Goal: Navigation & Orientation: Find specific page/section

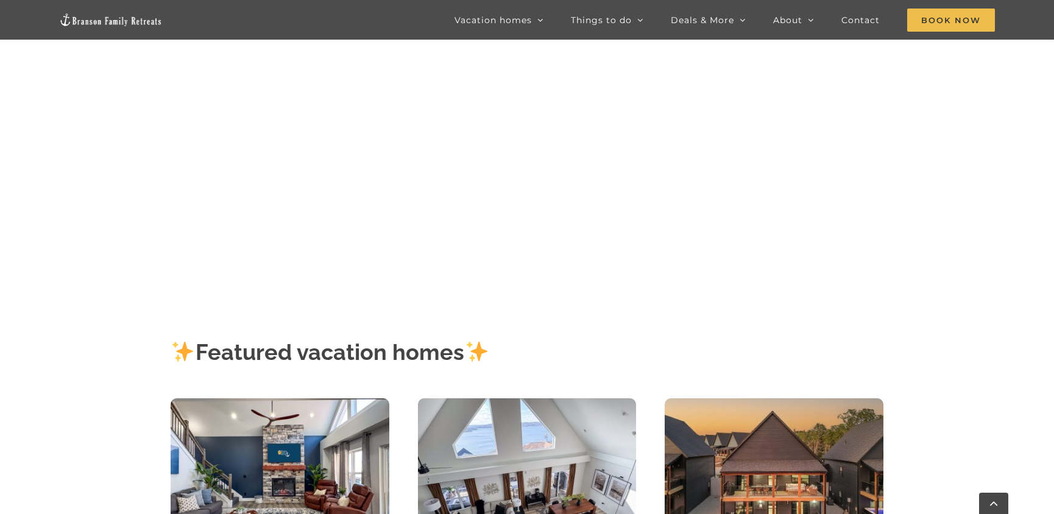
scroll to position [516, 0]
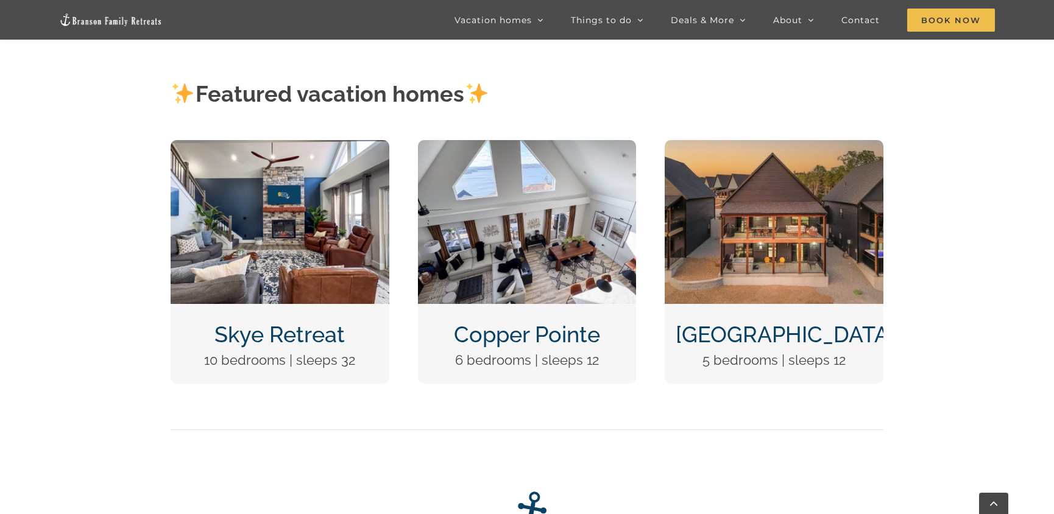
click at [798, 249] on img "DCIM100MEDIADJI_0124.JPG" at bounding box center [773, 222] width 219 height 164
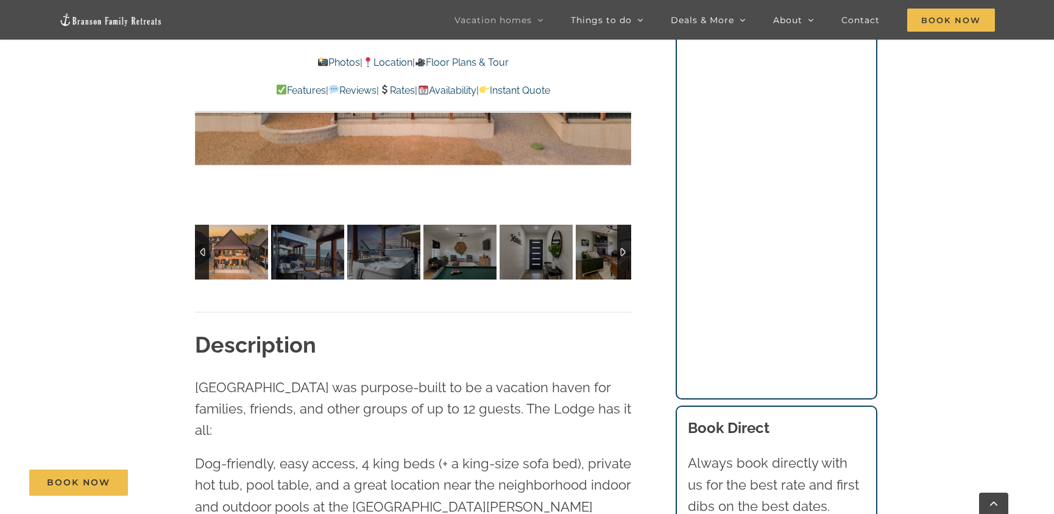
scroll to position [775, 0]
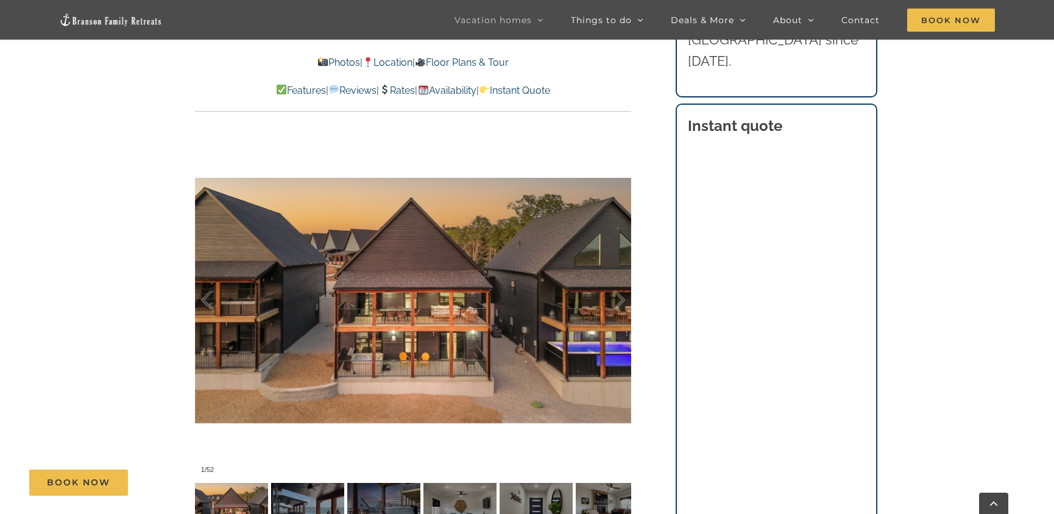
click at [532, 357] on div at bounding box center [413, 300] width 436 height 358
click at [619, 295] on div at bounding box center [606, 300] width 38 height 76
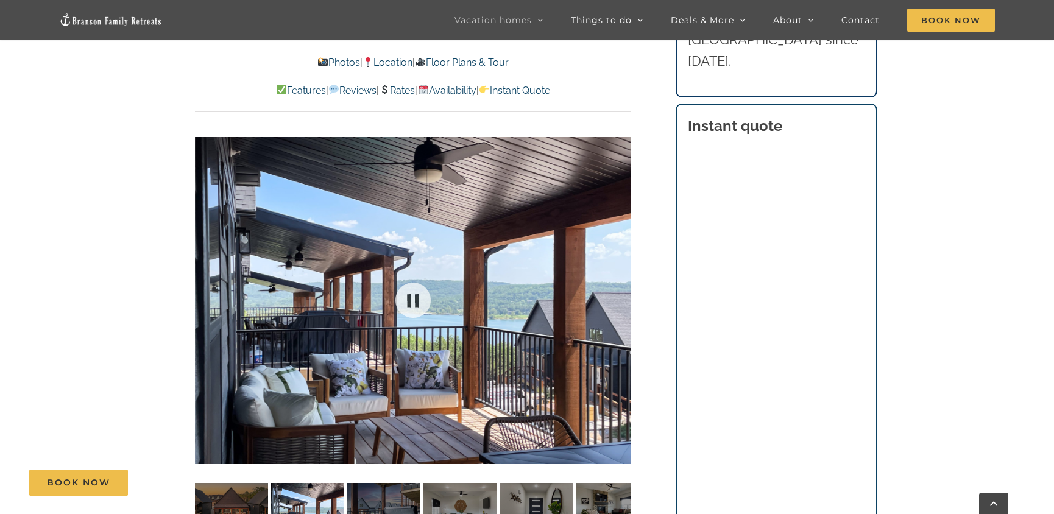
click at [619, 295] on div at bounding box center [413, 300] width 436 height 358
click at [619, 298] on div at bounding box center [606, 300] width 38 height 76
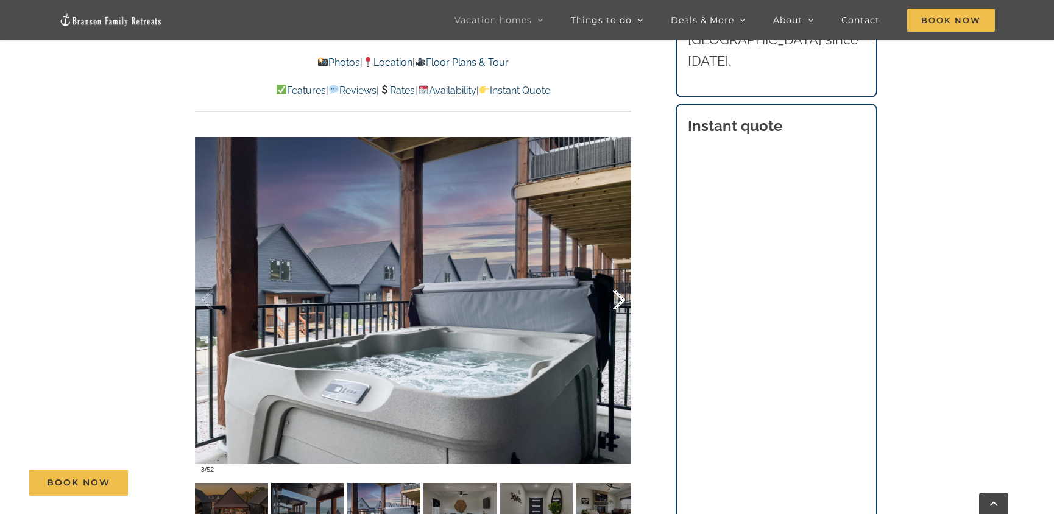
click at [619, 298] on div at bounding box center [606, 300] width 38 height 76
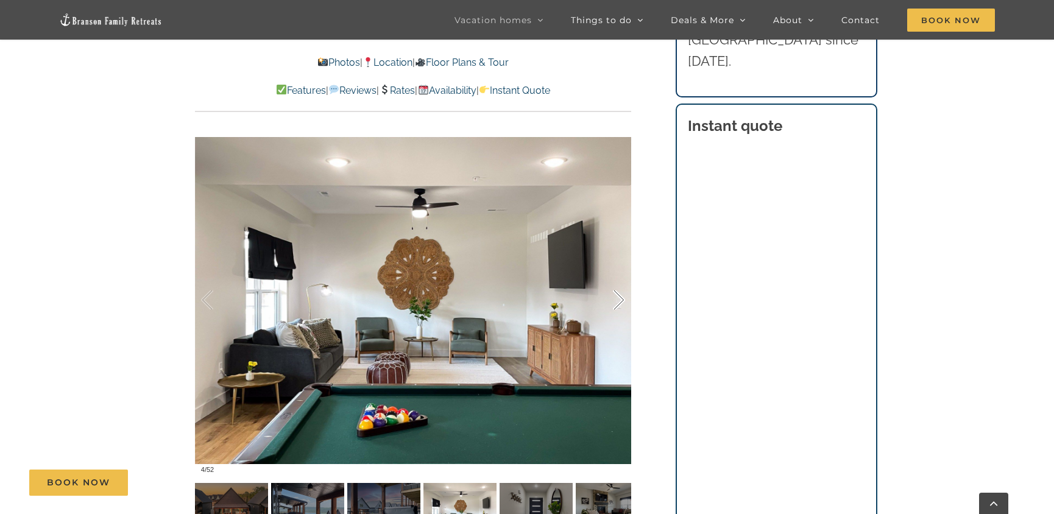
click at [619, 298] on div at bounding box center [606, 300] width 38 height 76
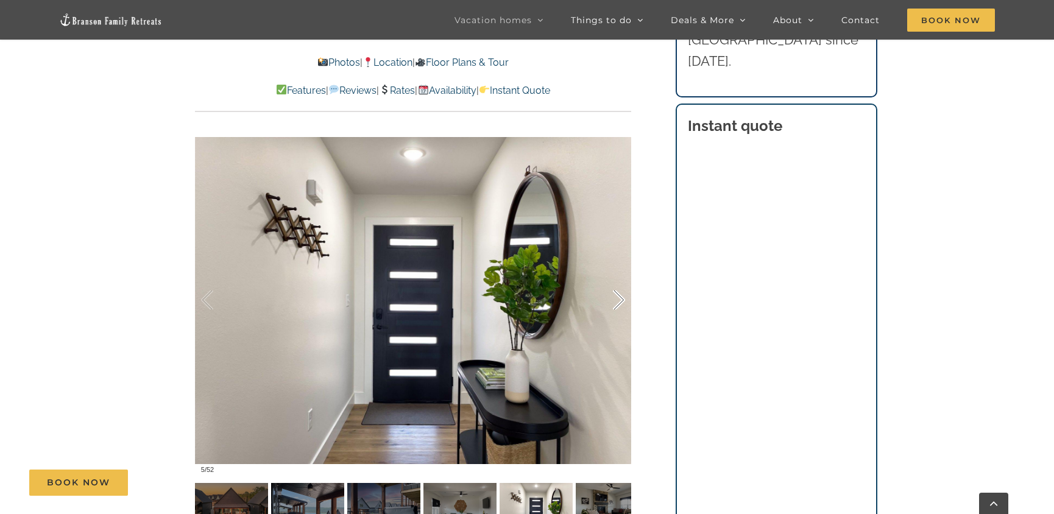
click at [619, 298] on div at bounding box center [606, 300] width 38 height 76
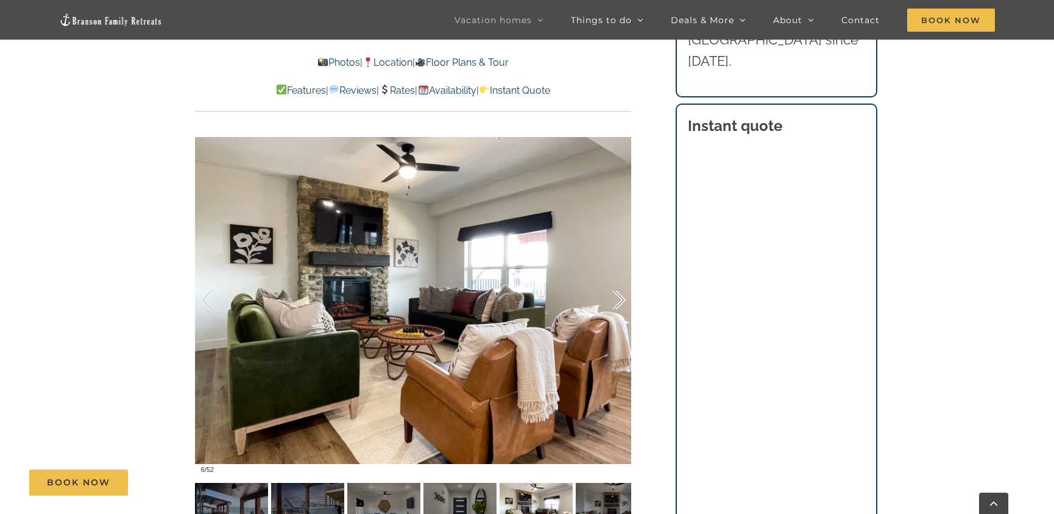
click at [619, 298] on div at bounding box center [606, 300] width 38 height 76
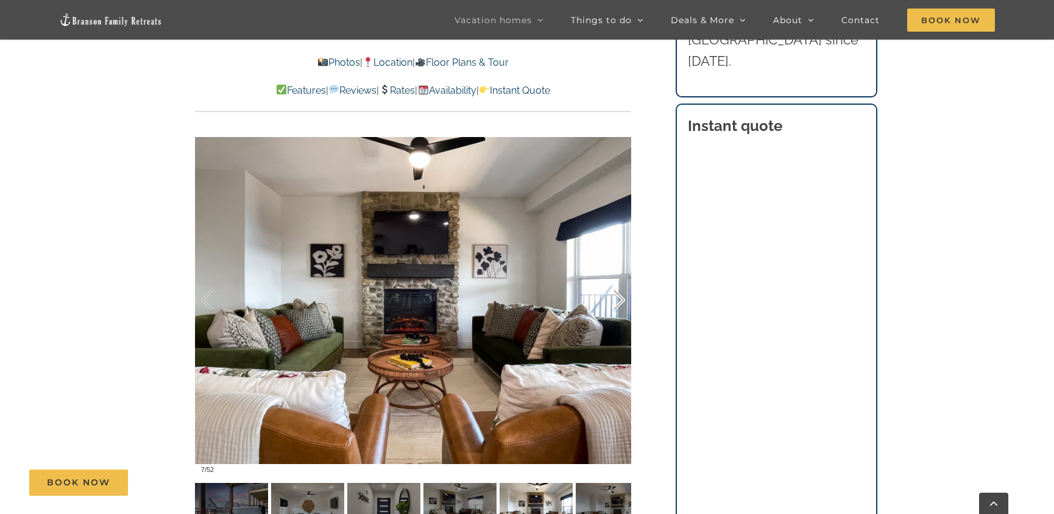
click at [619, 298] on div at bounding box center [606, 300] width 38 height 76
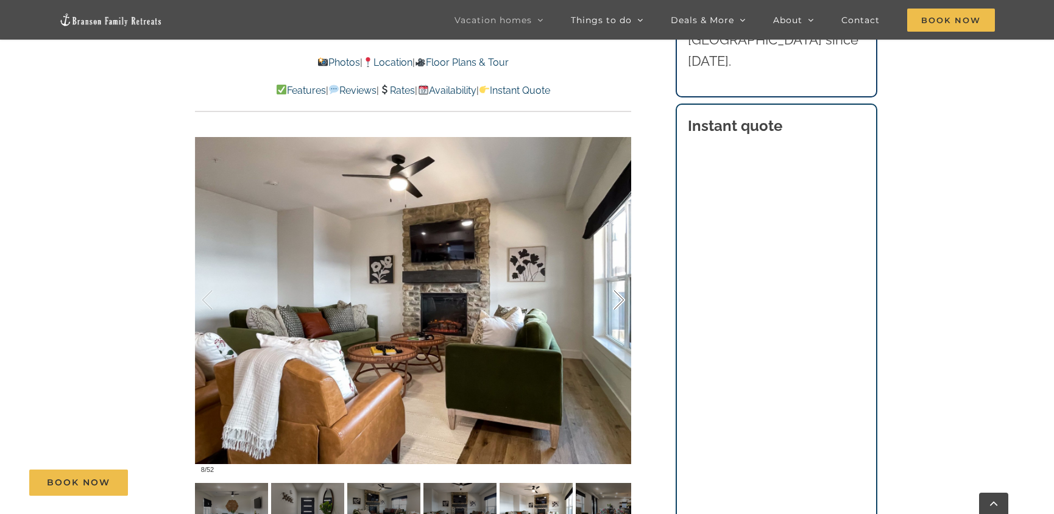
click at [619, 298] on div at bounding box center [606, 300] width 38 height 76
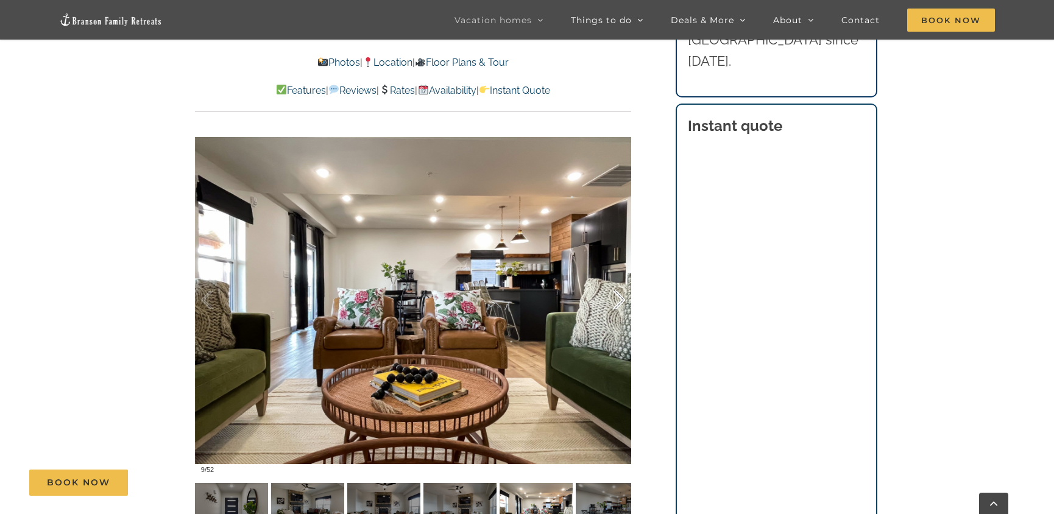
click at [619, 298] on div at bounding box center [606, 300] width 38 height 76
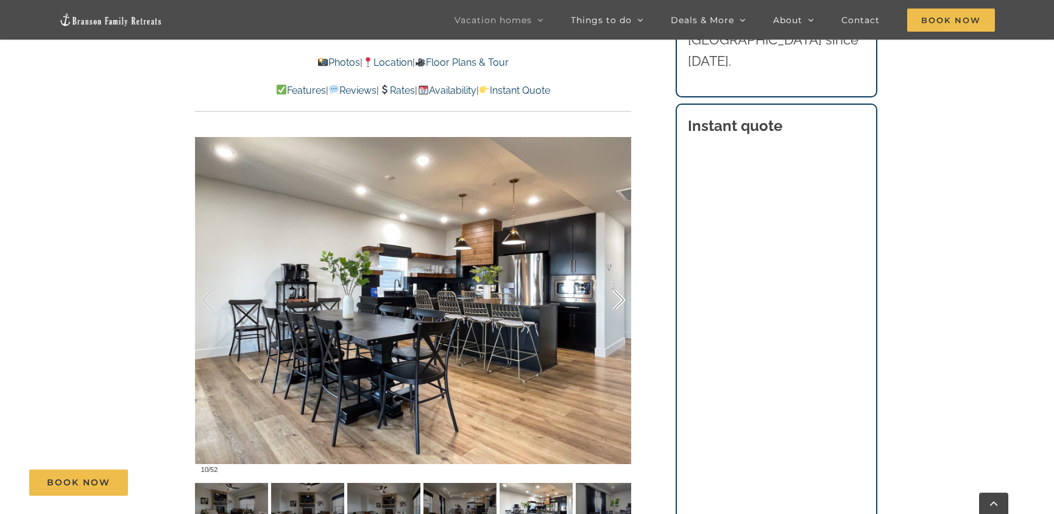
click at [619, 298] on div at bounding box center [606, 300] width 38 height 76
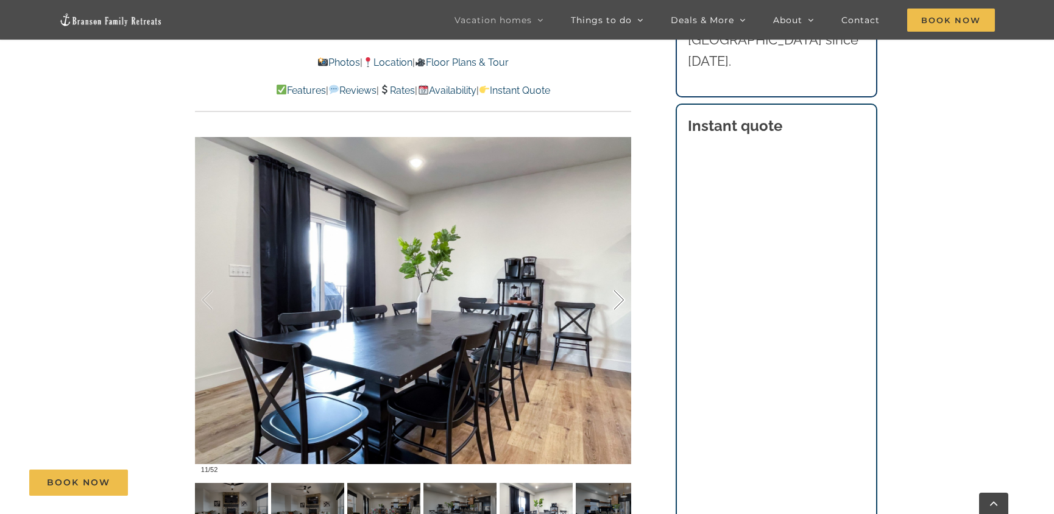
click at [619, 298] on div at bounding box center [606, 300] width 38 height 76
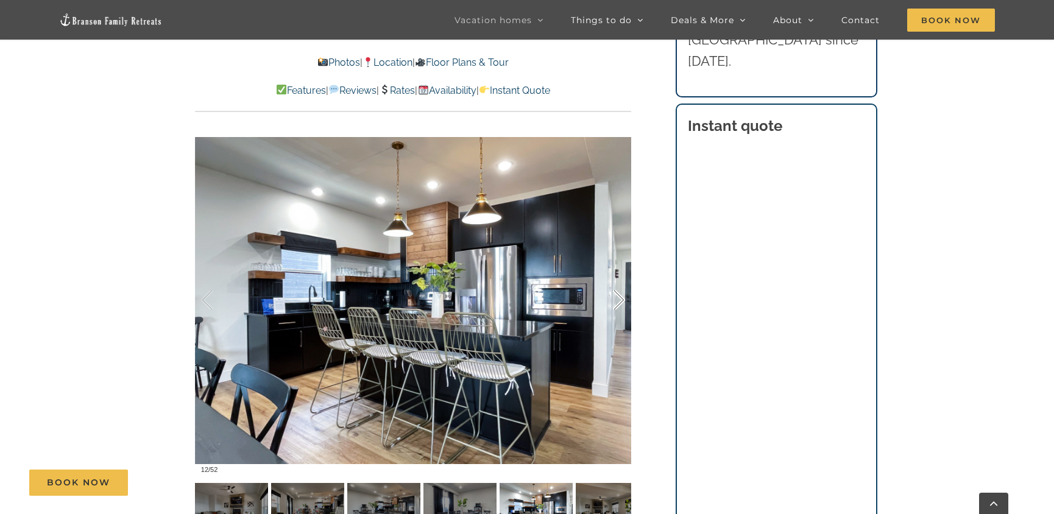
click at [619, 298] on div at bounding box center [606, 300] width 38 height 76
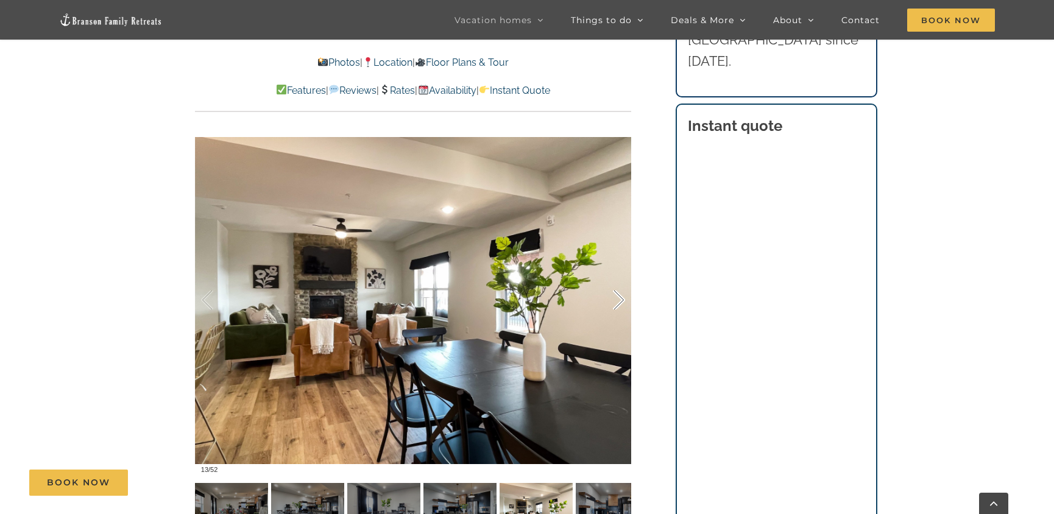
click at [619, 298] on div at bounding box center [606, 300] width 38 height 76
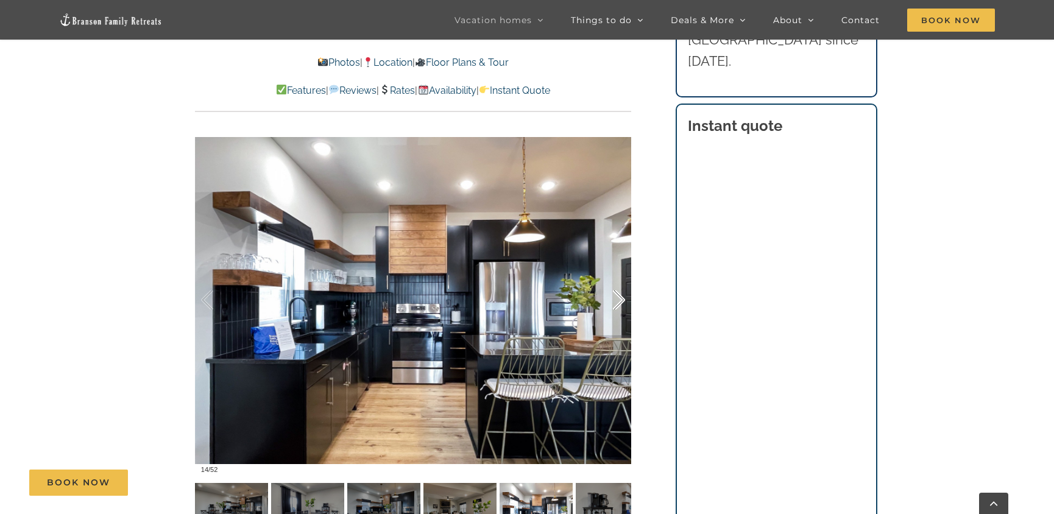
click at [619, 298] on div at bounding box center [606, 300] width 38 height 76
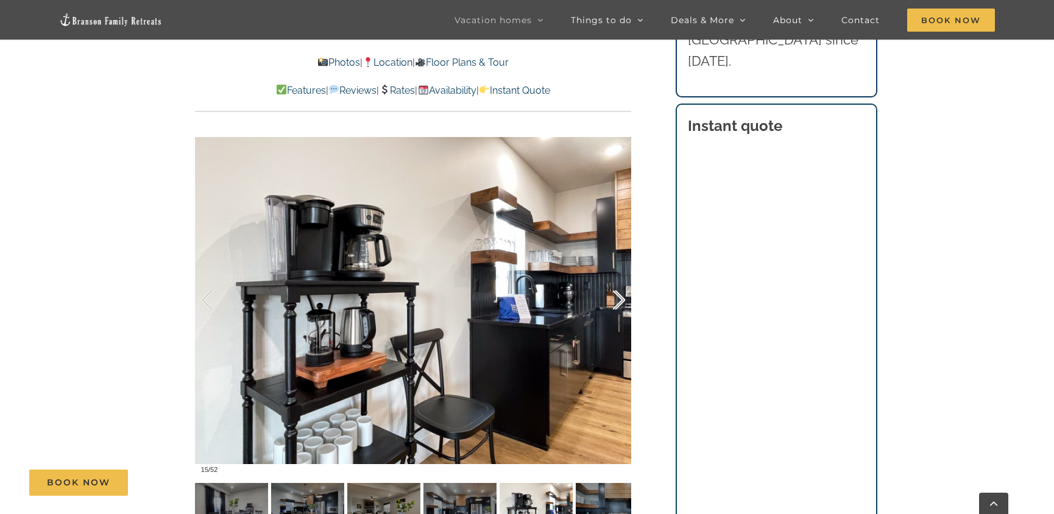
click at [619, 298] on div at bounding box center [606, 300] width 38 height 76
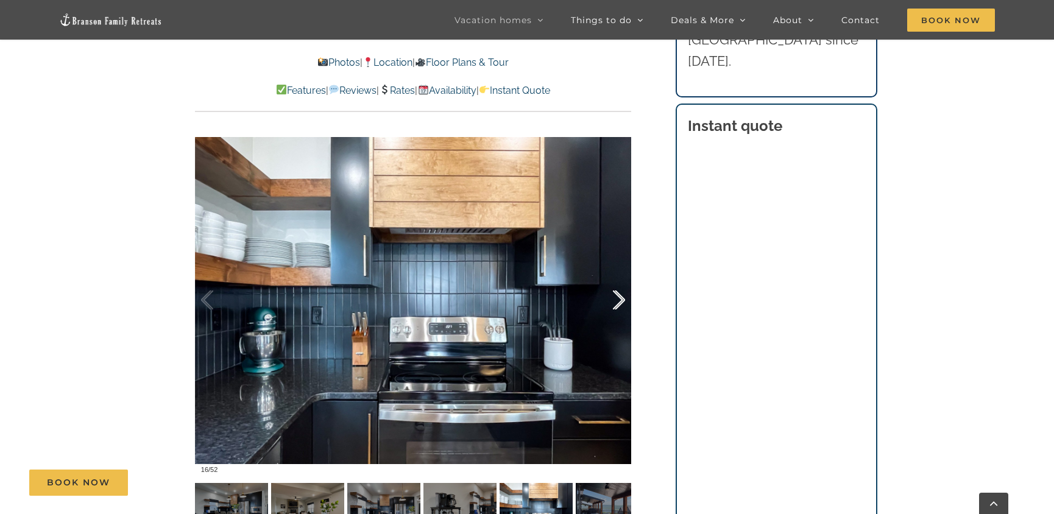
click at [619, 298] on div at bounding box center [606, 300] width 38 height 76
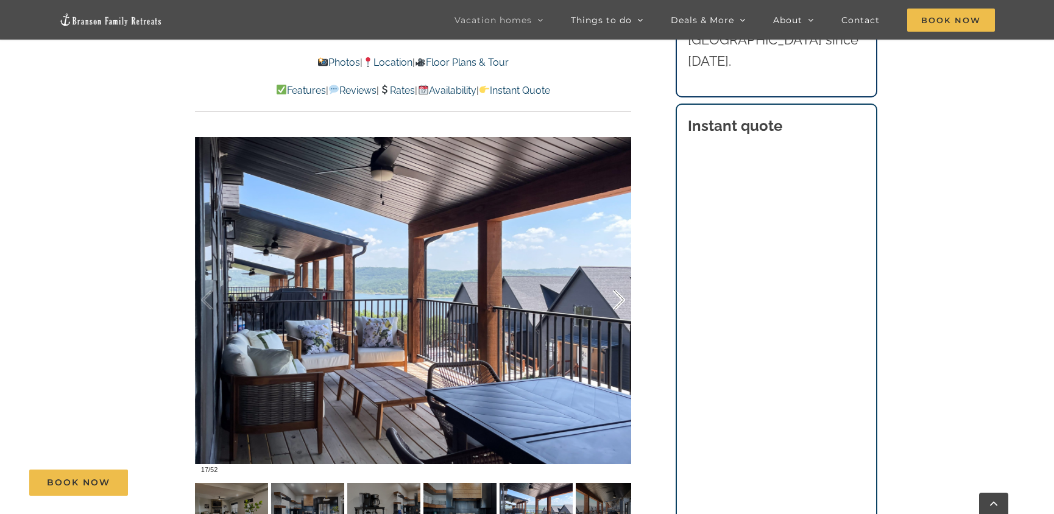
click at [619, 298] on div at bounding box center [606, 300] width 38 height 76
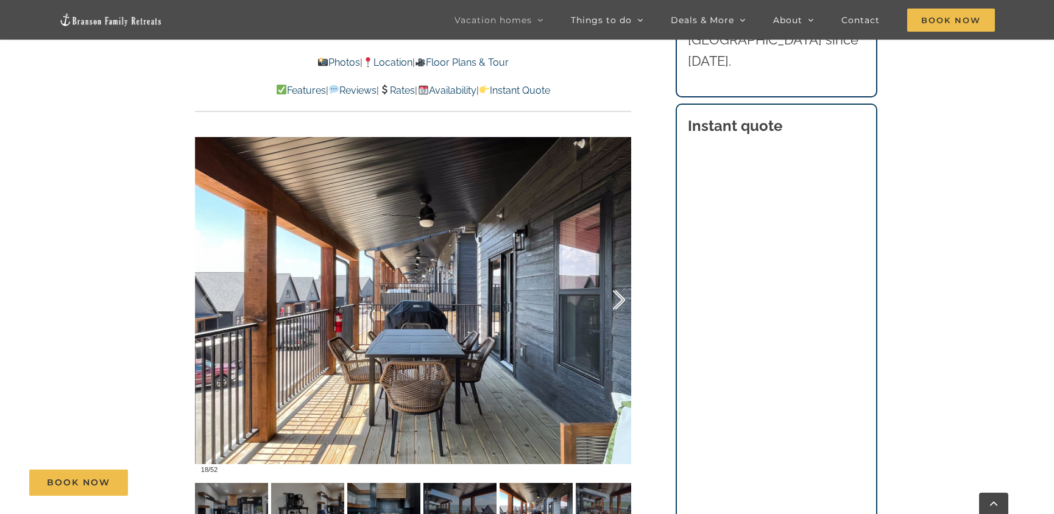
click at [619, 298] on div at bounding box center [606, 300] width 38 height 76
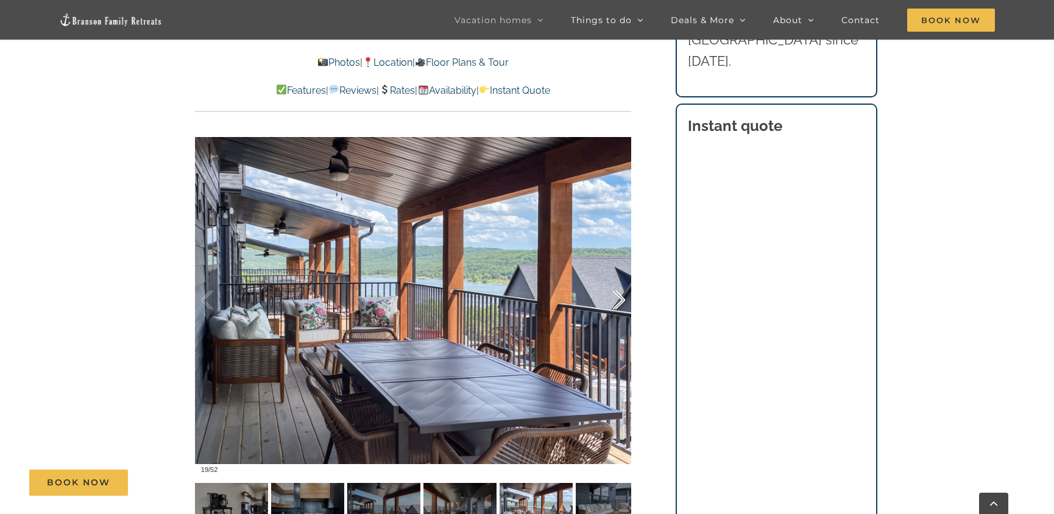
click at [619, 298] on div at bounding box center [606, 300] width 38 height 76
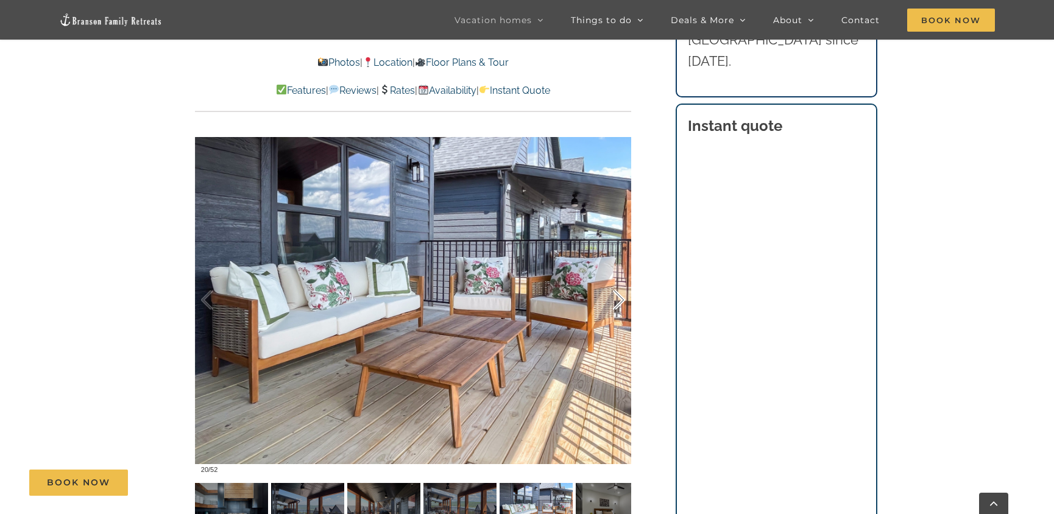
click at [619, 298] on div at bounding box center [606, 300] width 38 height 76
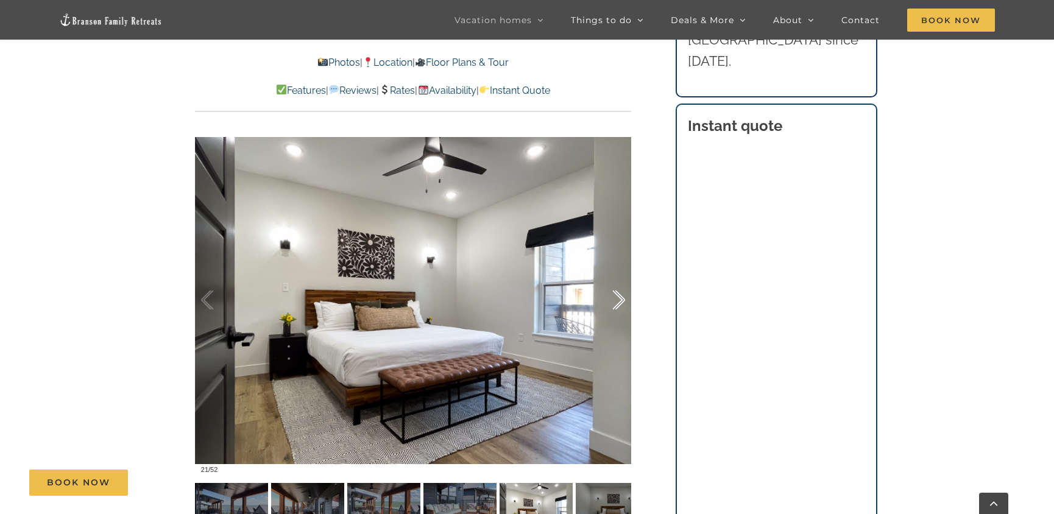
click at [619, 298] on div at bounding box center [606, 300] width 38 height 76
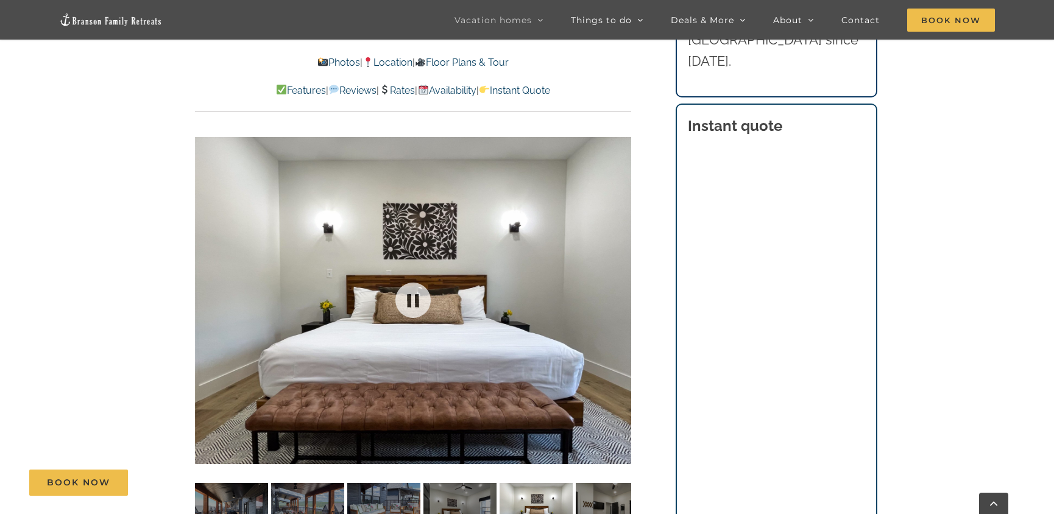
click at [619, 298] on div at bounding box center [413, 300] width 436 height 358
click at [619, 298] on div at bounding box center [606, 300] width 38 height 76
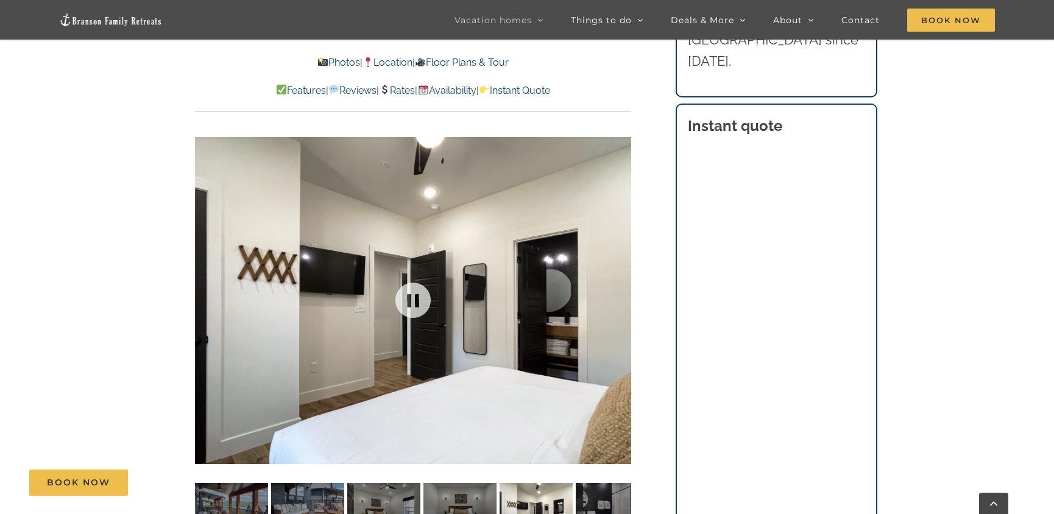
click at [619, 298] on div at bounding box center [413, 300] width 436 height 358
click at [619, 298] on div at bounding box center [606, 300] width 38 height 76
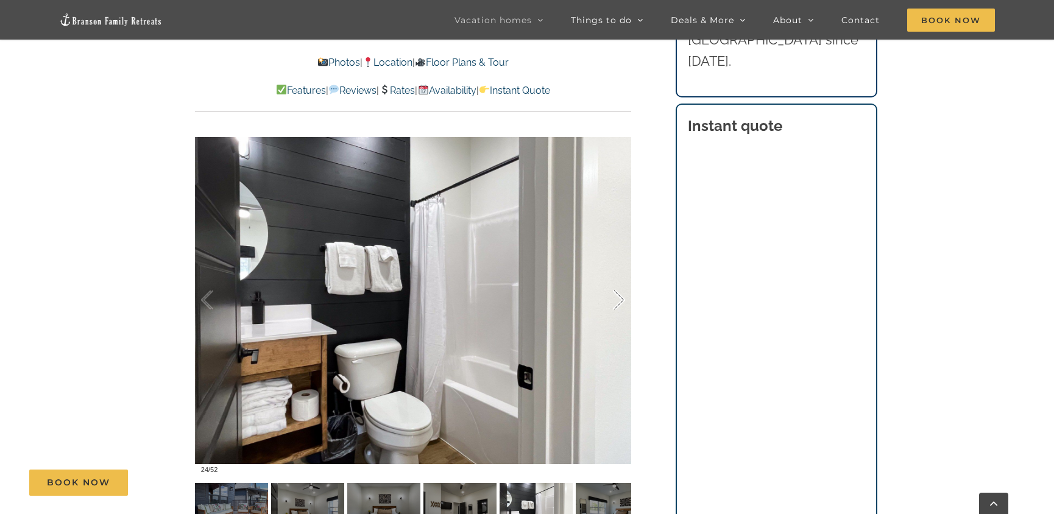
click at [619, 298] on div at bounding box center [606, 300] width 38 height 76
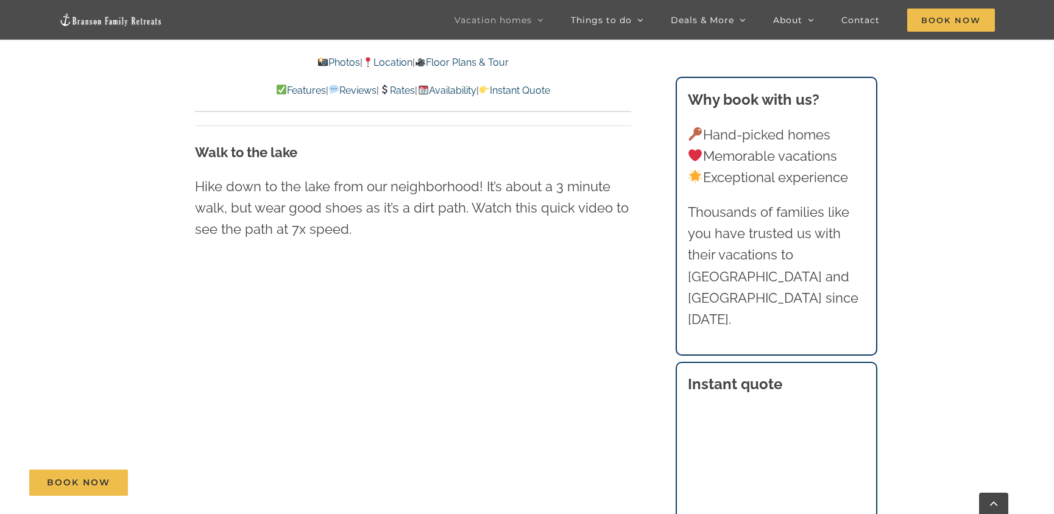
scroll to position [3100, 0]
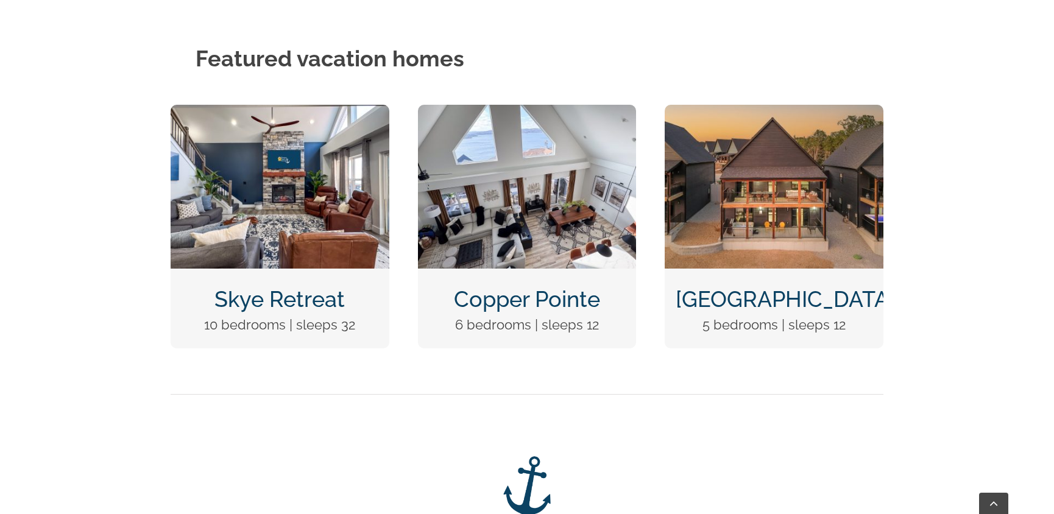
scroll to position [1069, 0]
